Goal: Task Accomplishment & Management: Use online tool/utility

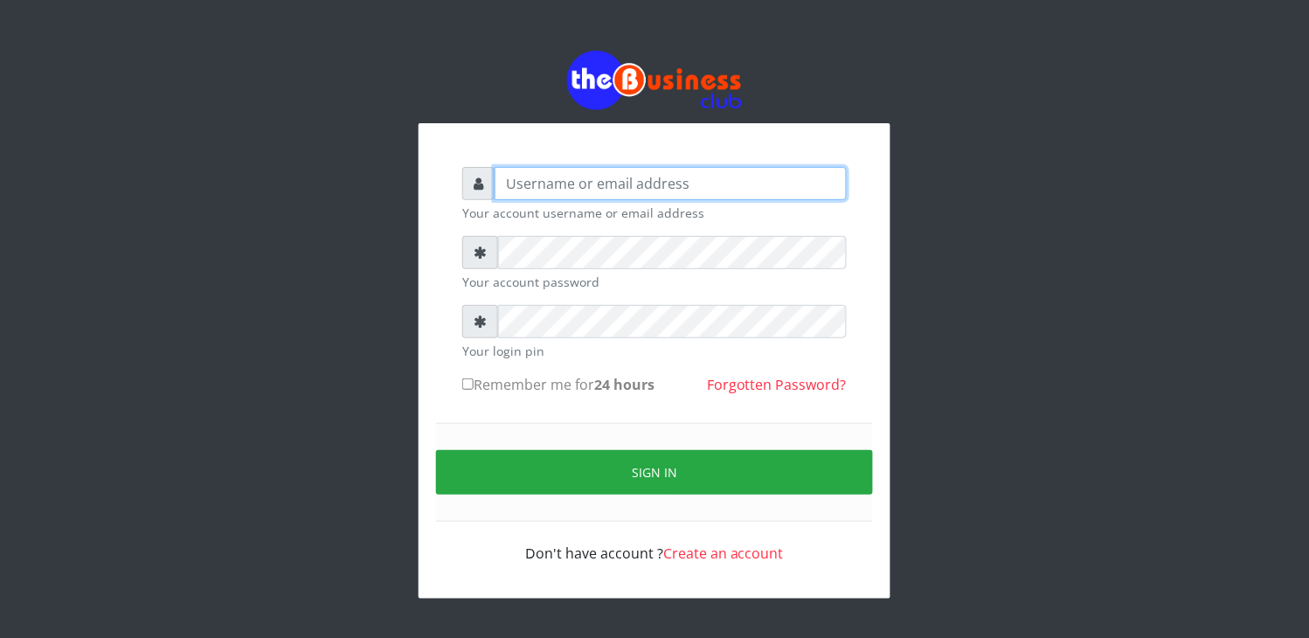
type input "elbally"
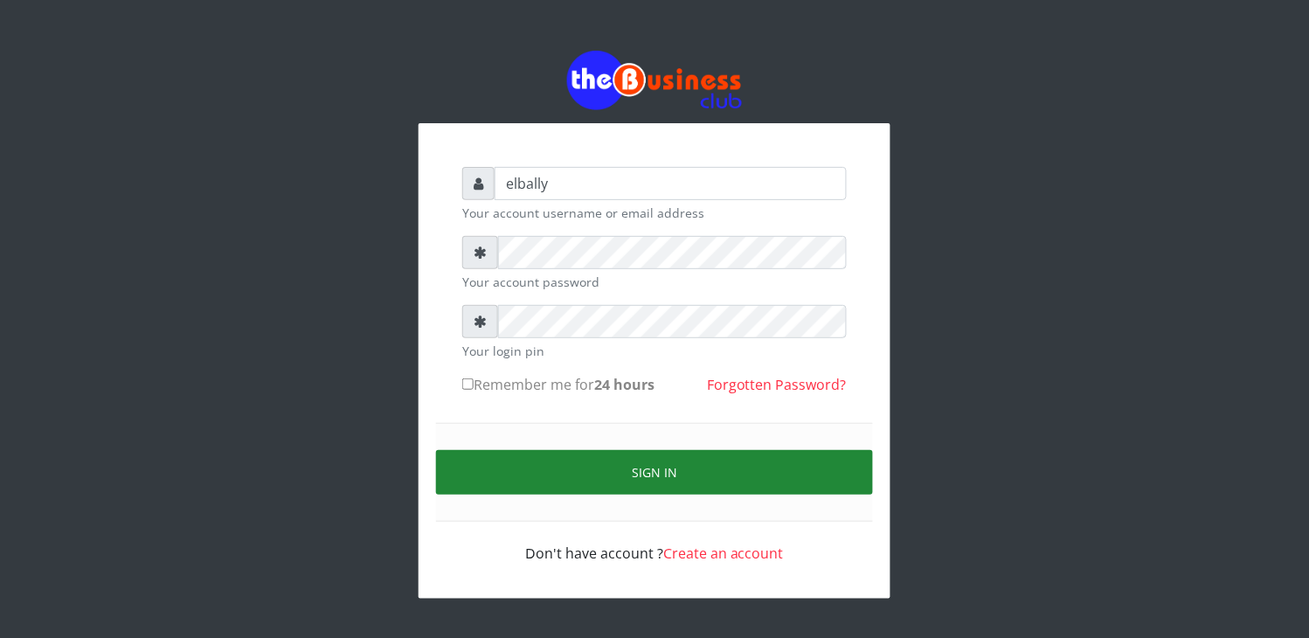
click at [629, 469] on button "Sign in" at bounding box center [654, 472] width 437 height 45
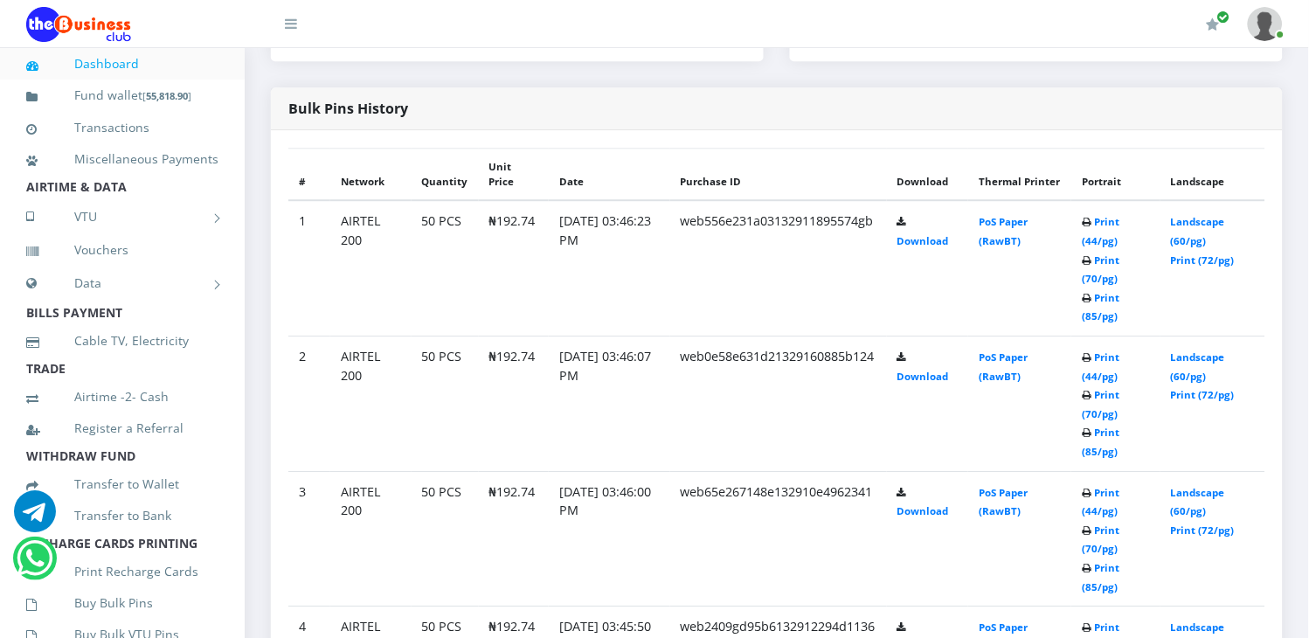
scroll to position [932, 0]
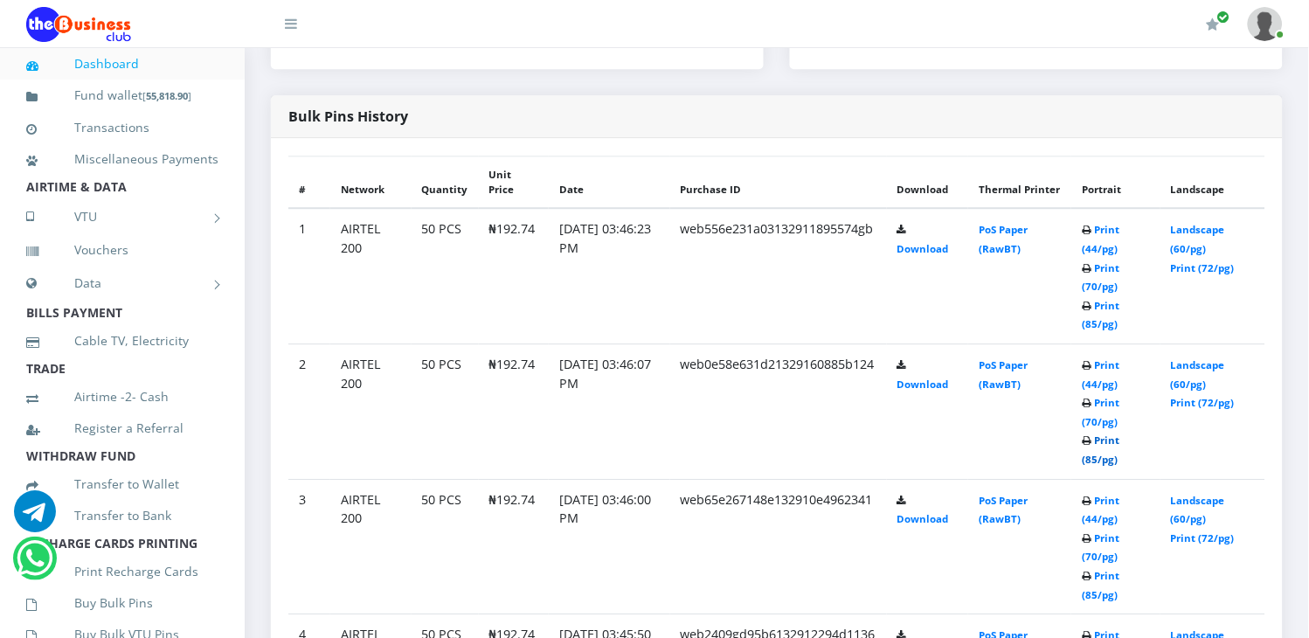
click at [1103, 433] on link "Print (85/pg)" at bounding box center [1101, 449] width 38 height 32
